Goal: Navigation & Orientation: Find specific page/section

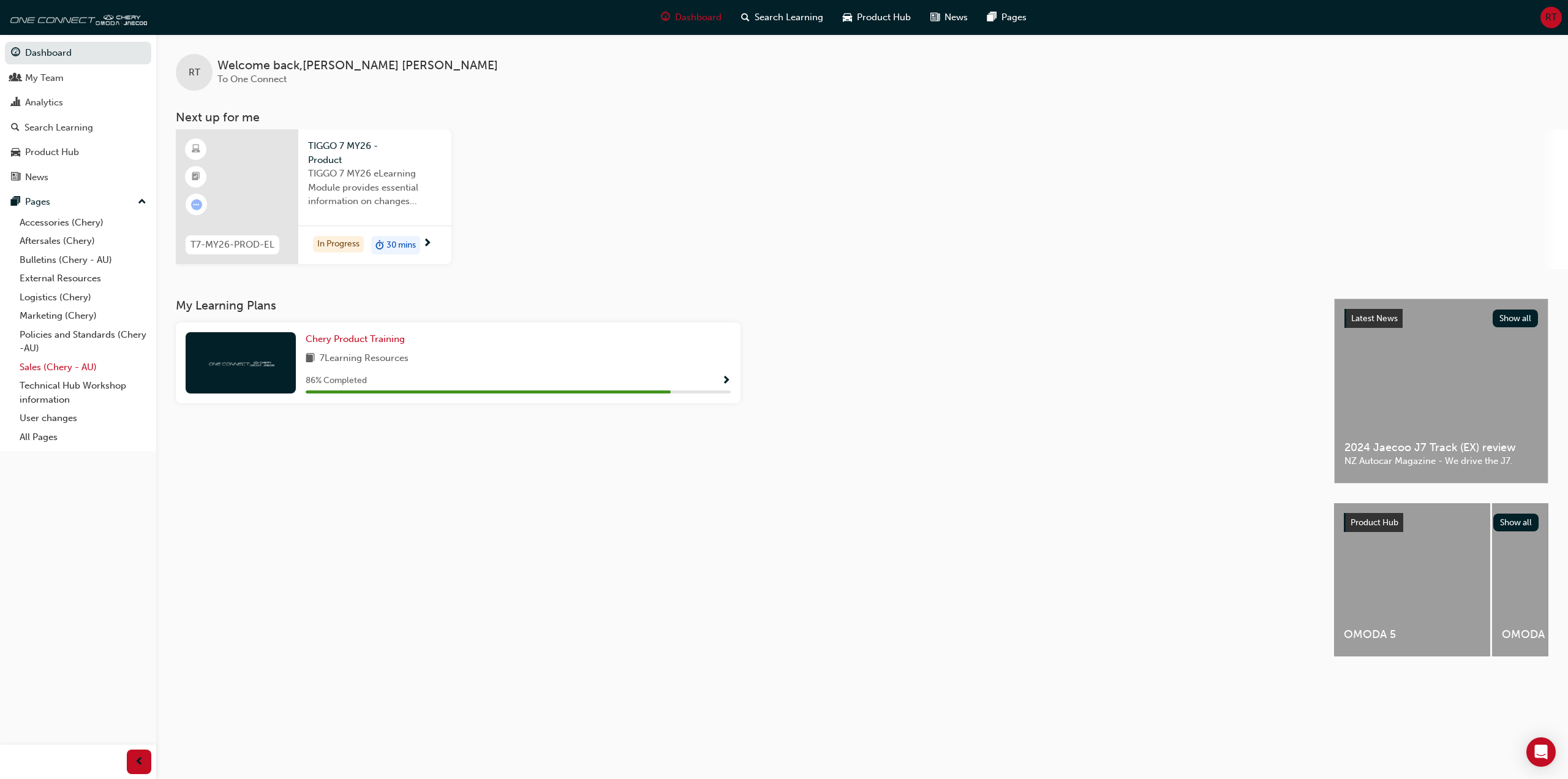
click at [44, 371] on link "Sales (Chery - AU)" at bounding box center [82, 367] width 136 height 19
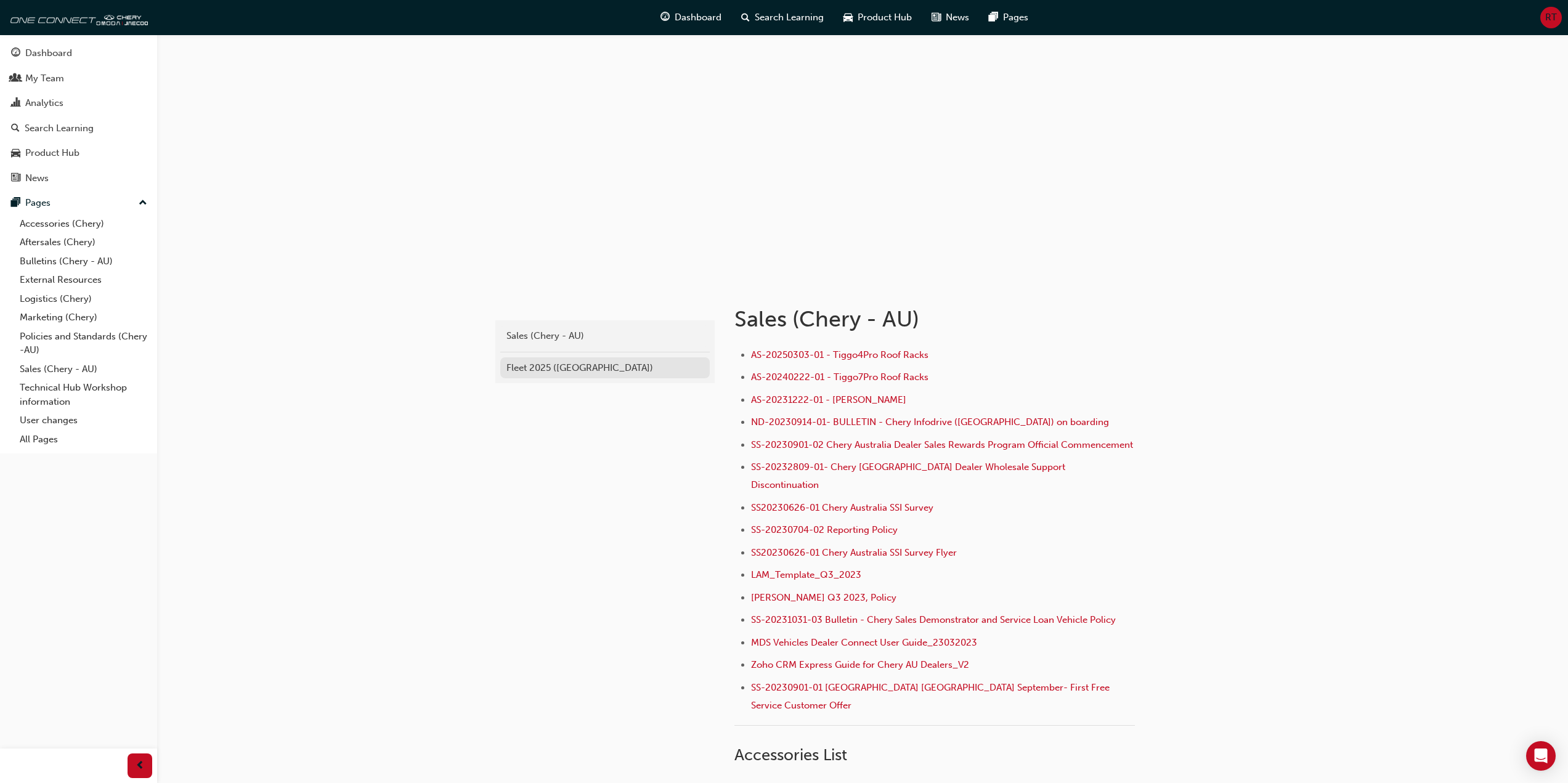
click at [571, 367] on div "Fleet 2025 ([GEOGRAPHIC_DATA])" at bounding box center [605, 368] width 197 height 14
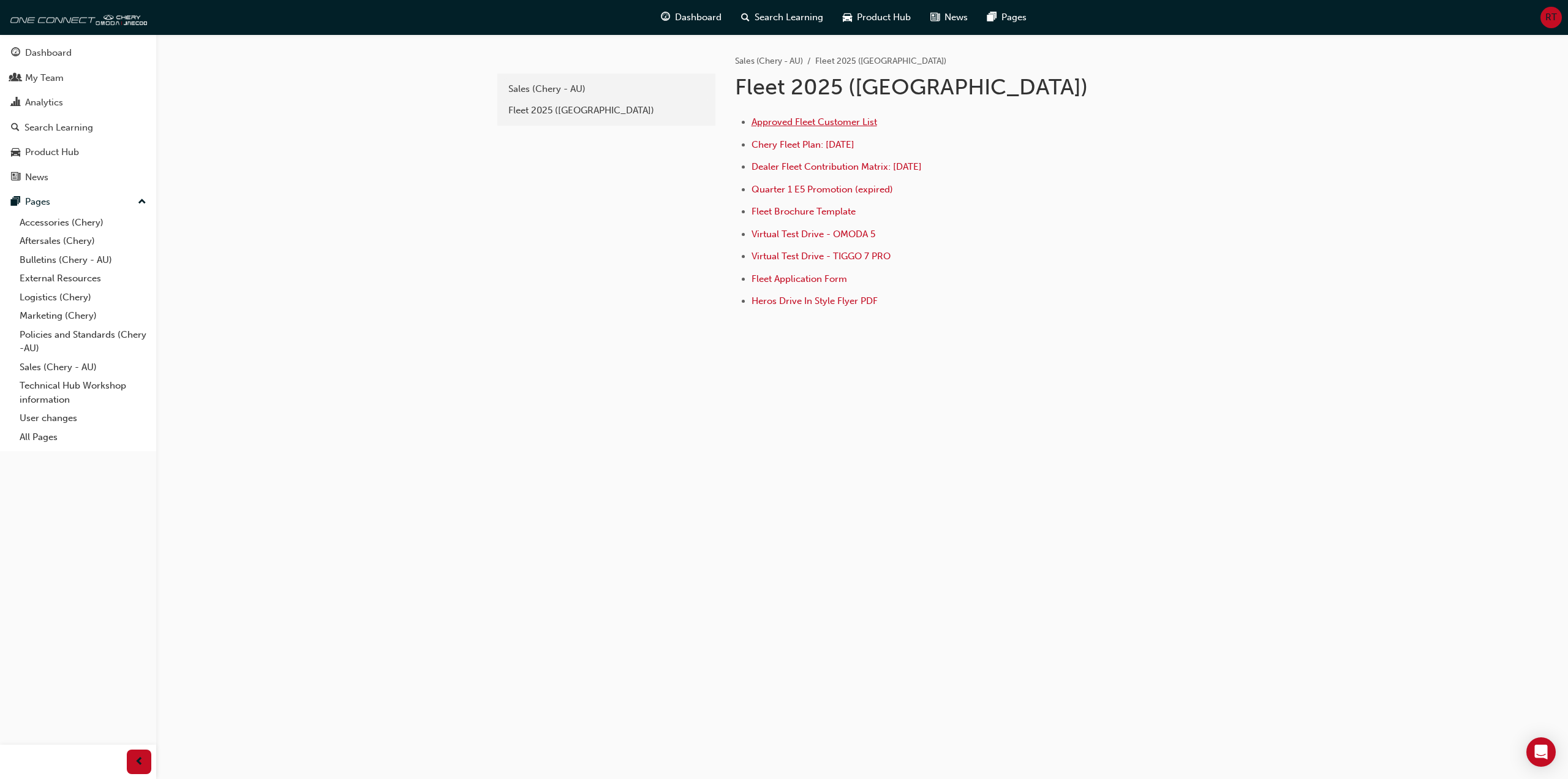
click at [844, 126] on span "Approved Fleet Customer List" at bounding box center [815, 121] width 125 height 11
